Goal: Obtain resource: Download file/media

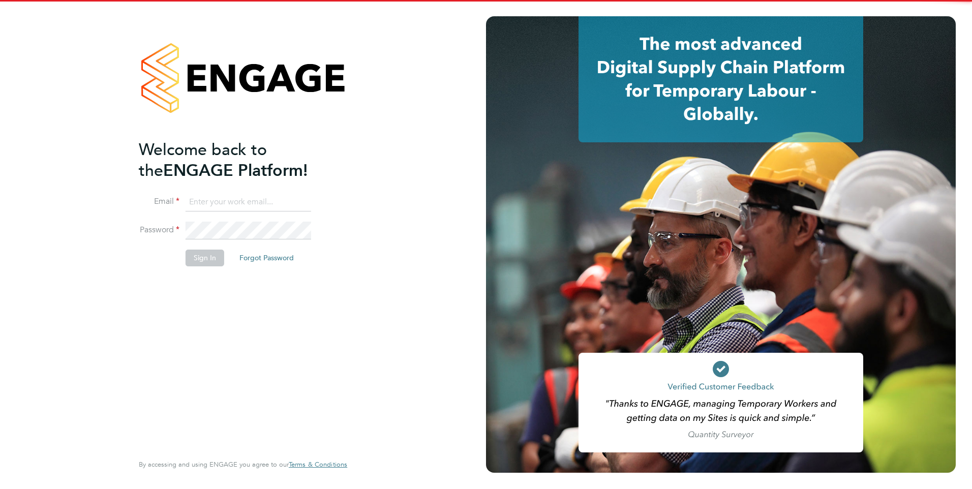
type input "emma.malvenan@ganymedesolutions.co.uk"
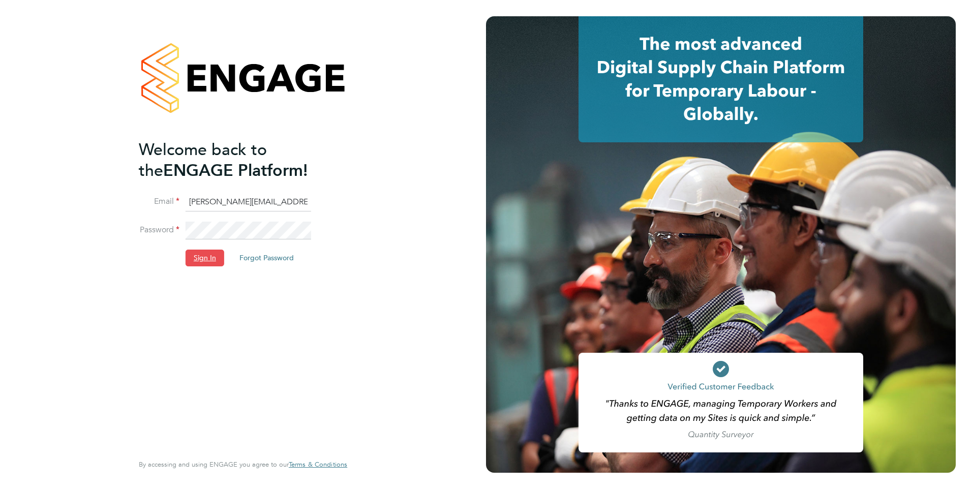
click at [206, 262] on button "Sign In" at bounding box center [205, 258] width 39 height 16
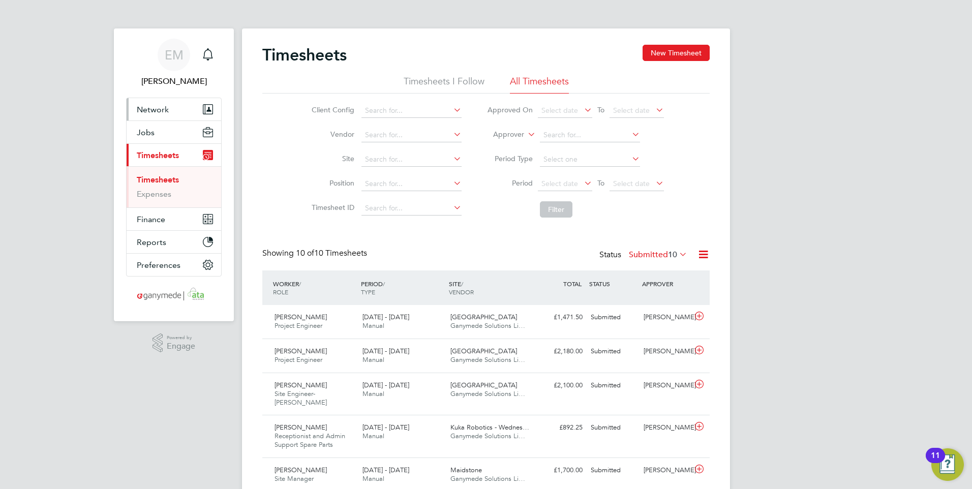
click at [150, 108] on span "Network" at bounding box center [153, 110] width 32 height 10
click at [149, 106] on span "Network" at bounding box center [153, 110] width 32 height 10
click at [148, 106] on span "Network" at bounding box center [153, 110] width 32 height 10
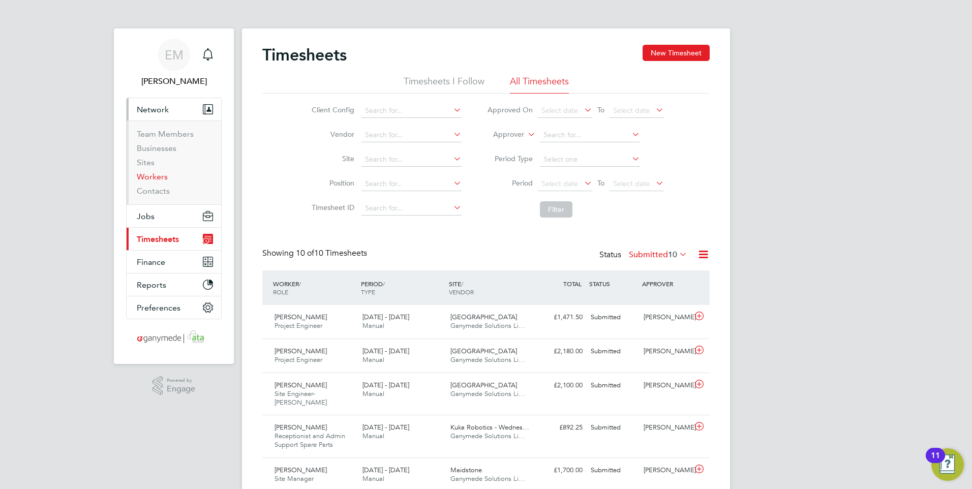
click at [158, 179] on link "Workers" at bounding box center [152, 177] width 31 height 10
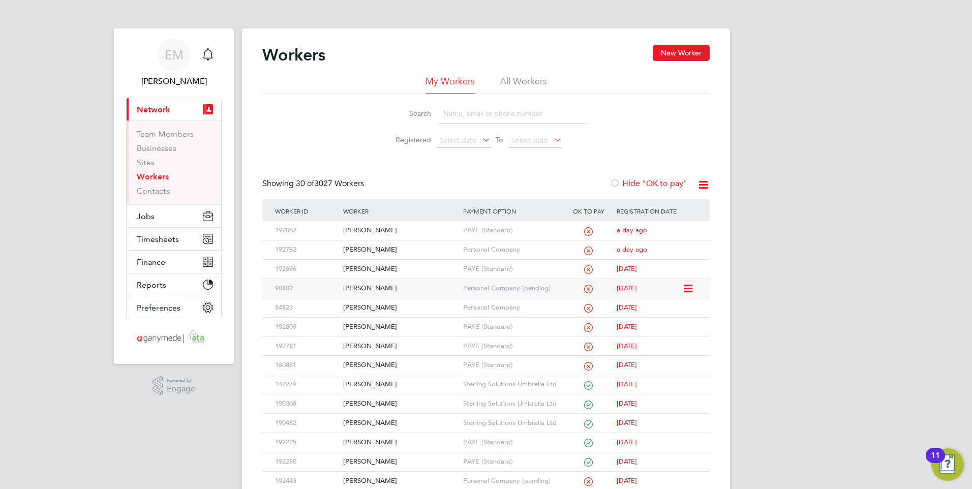
click at [378, 288] on div "[PERSON_NAME]" at bounding box center [401, 288] width 120 height 19
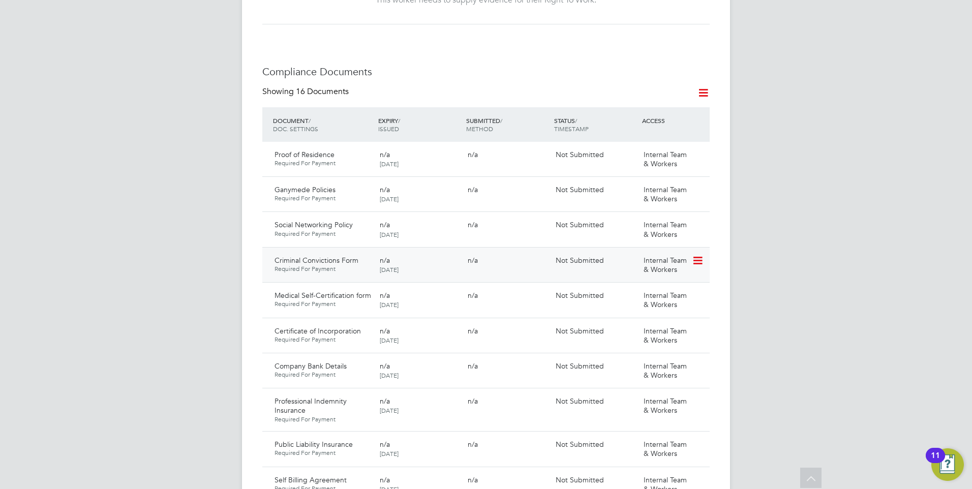
scroll to position [559, 0]
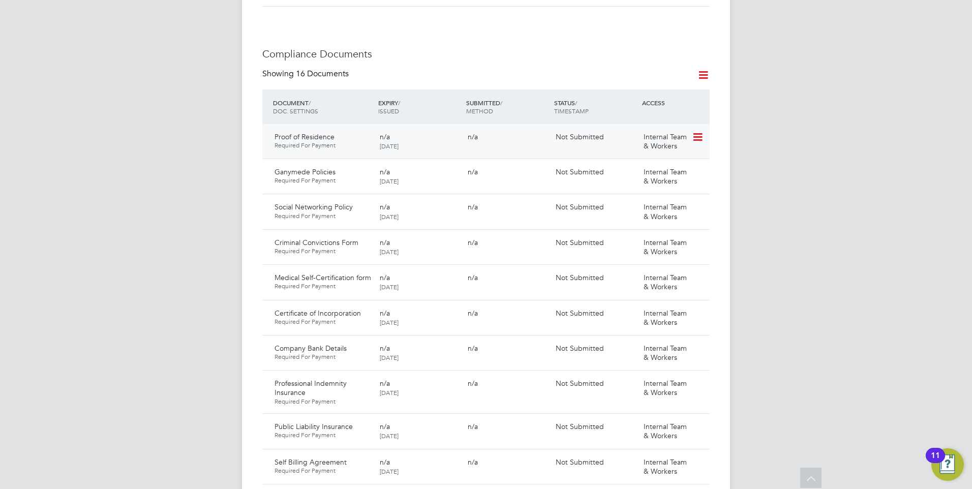
click at [698, 131] on icon at bounding box center [697, 137] width 10 height 12
click at [521, 23] on div "Worker Details Follow RT Rosamund Tedman m: 07738238940 PAYROLL STATUS Not OK t…" at bounding box center [486, 328] width 448 height 1686
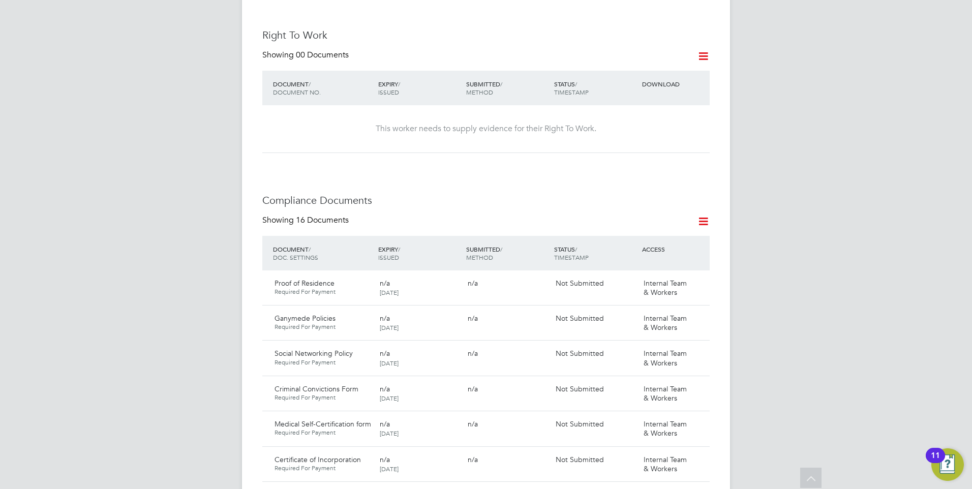
scroll to position [255, 0]
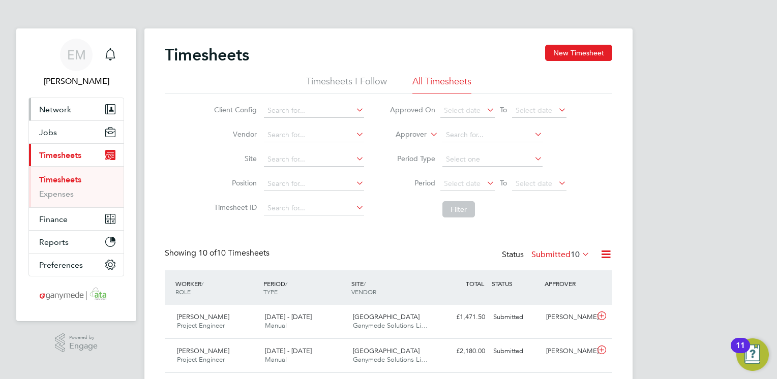
click at [62, 112] on span "Network" at bounding box center [55, 110] width 32 height 10
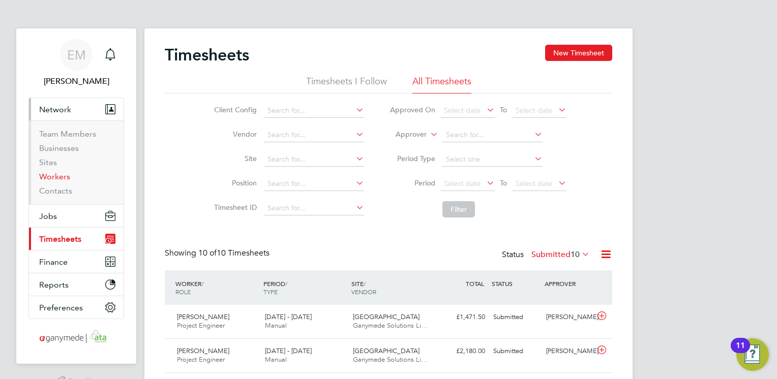
click at [61, 176] on link "Workers" at bounding box center [54, 177] width 31 height 10
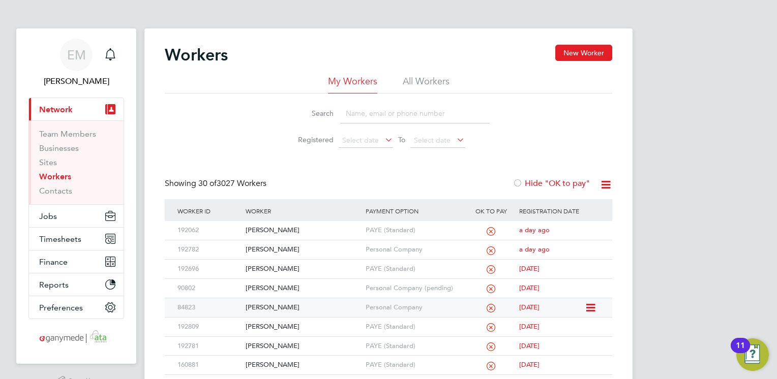
click at [267, 306] on div "[PERSON_NAME]" at bounding box center [303, 308] width 120 height 19
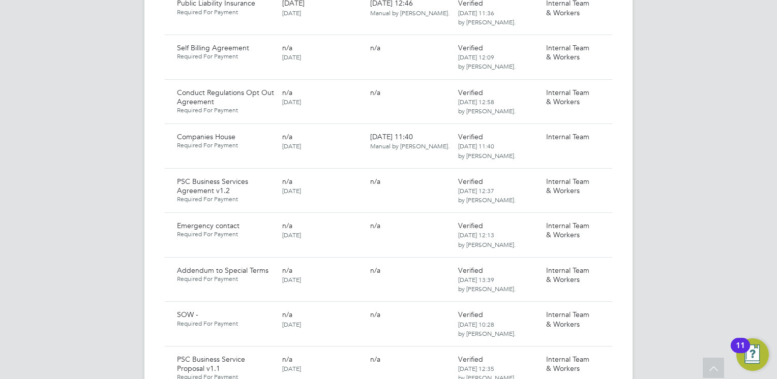
scroll to position [1119, 0]
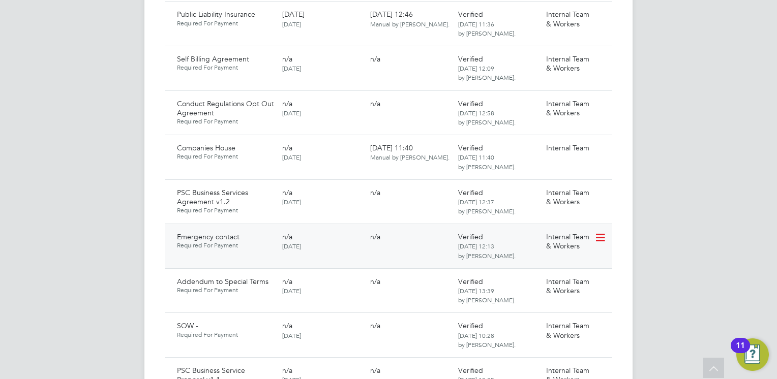
click at [602, 232] on icon at bounding box center [600, 238] width 10 height 12
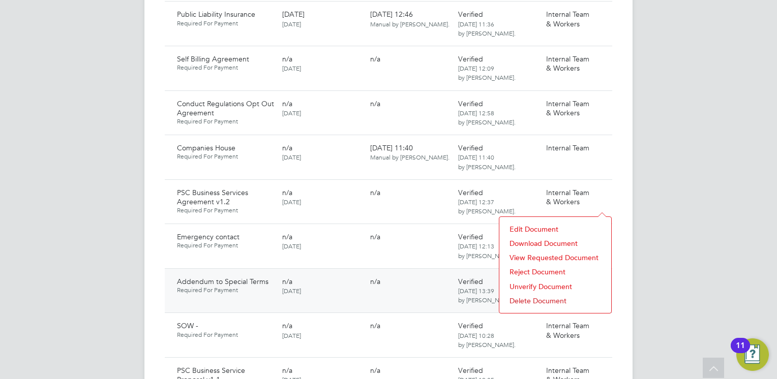
click at [523, 245] on li "Download Document" at bounding box center [556, 244] width 102 height 14
